Goal: Browse casually

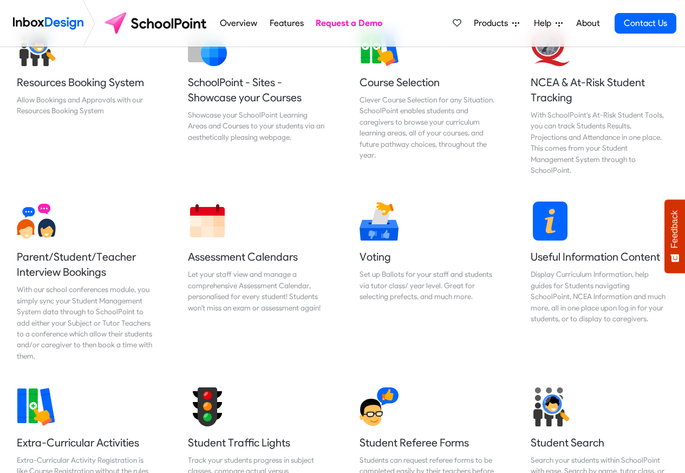
scroll to position [455, 0]
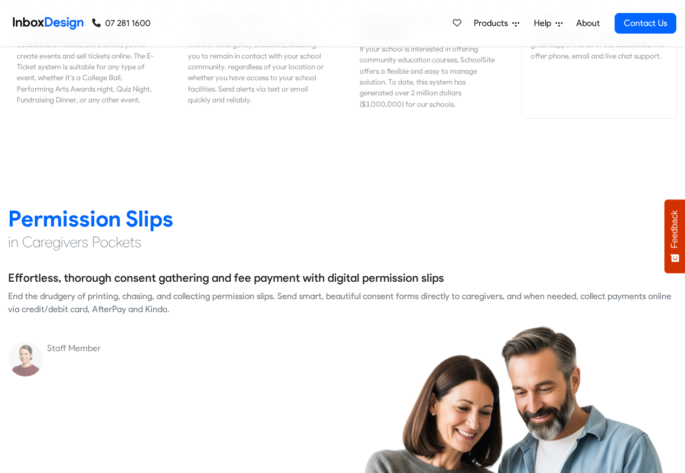
scroll to position [1365, 0]
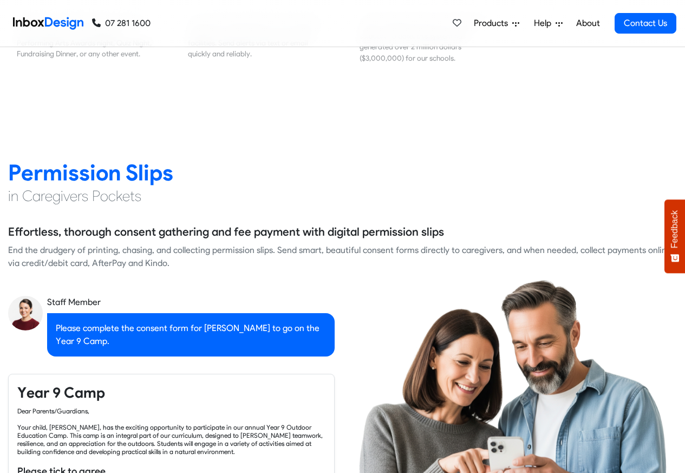
checkbox input "true"
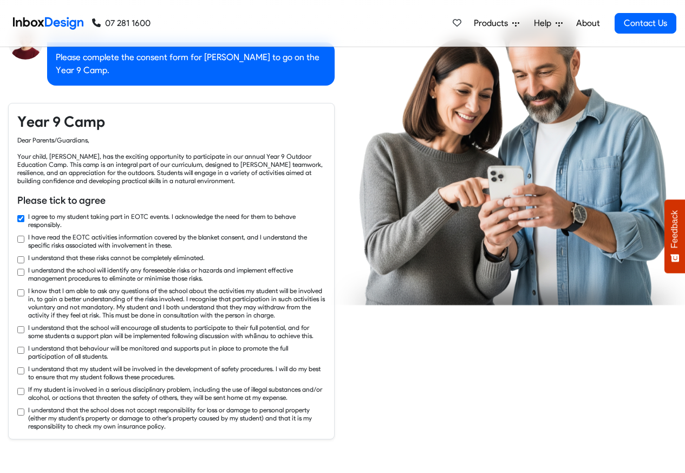
checkbox input "true"
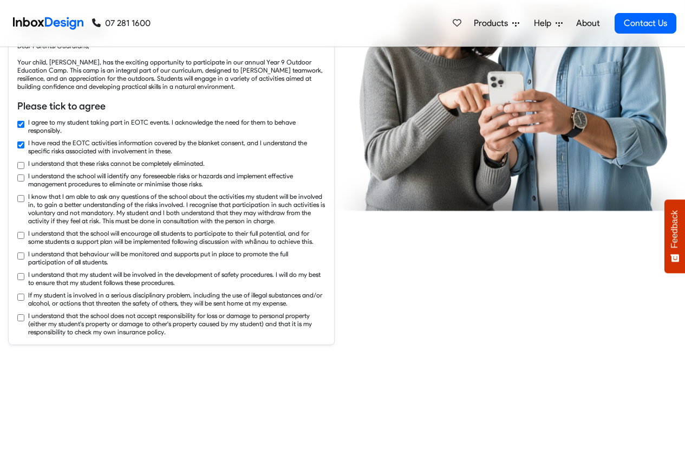
checkbox input "true"
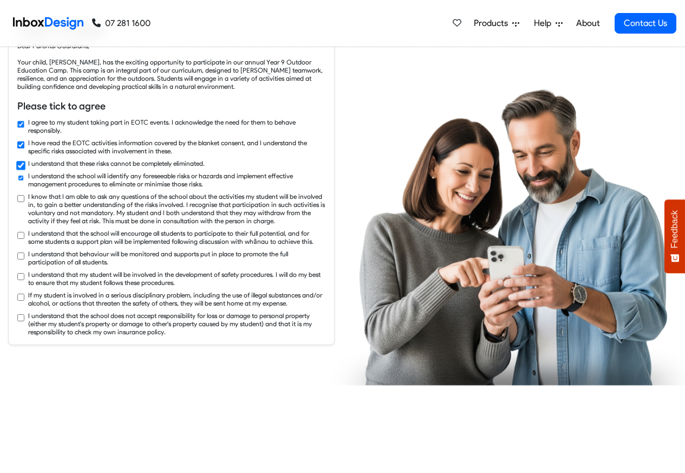
scroll to position [1820, 0]
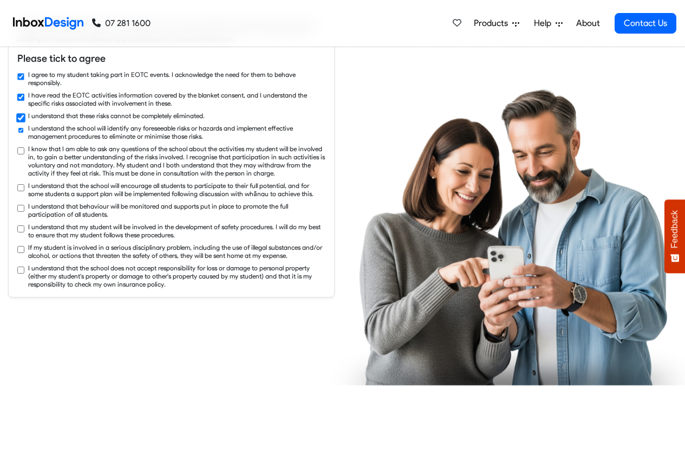
checkbox input "true"
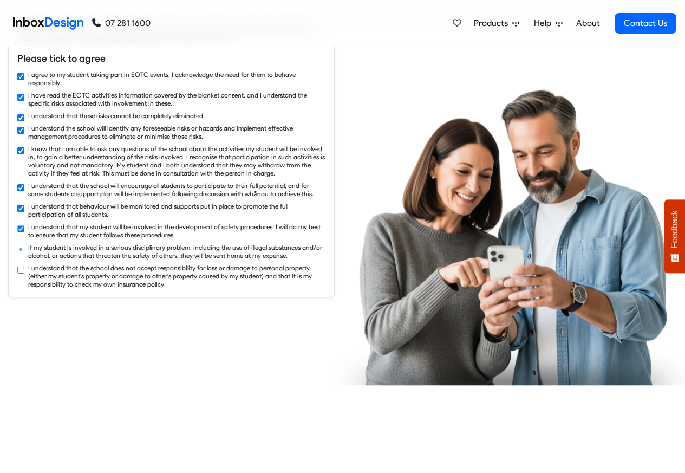
checkbox input "true"
